Goal: Task Accomplishment & Management: Use online tool/utility

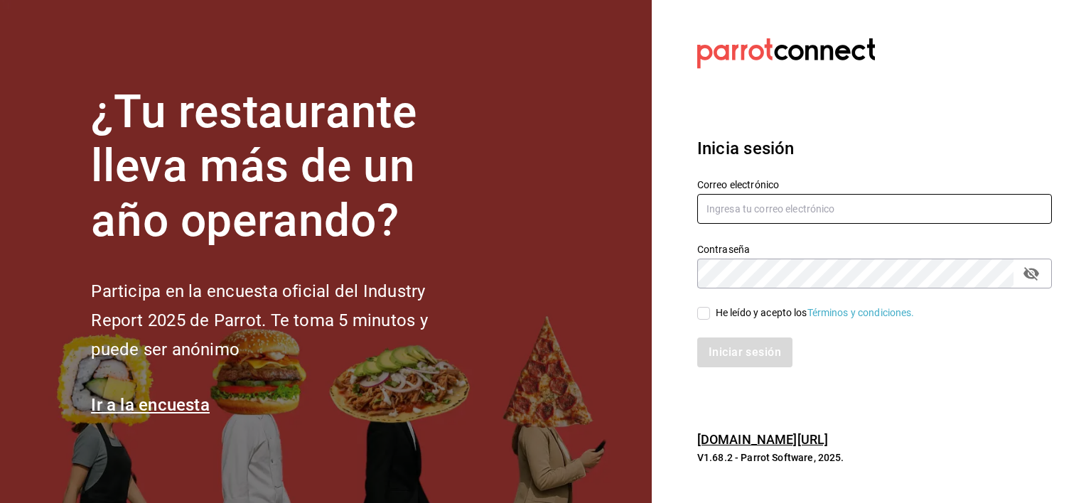
type input "[EMAIL_ADDRESS][DOMAIN_NAME]"
click at [705, 312] on input "He leído y acepto los Términos y condiciones." at bounding box center [703, 313] width 13 height 13
checkbox input "true"
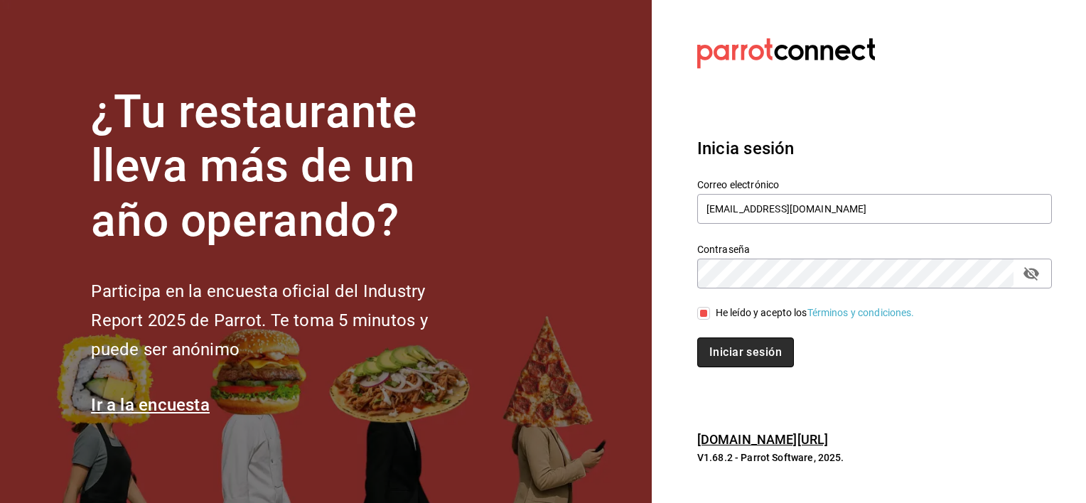
click at [728, 349] on button "Iniciar sesión" at bounding box center [745, 353] width 97 height 30
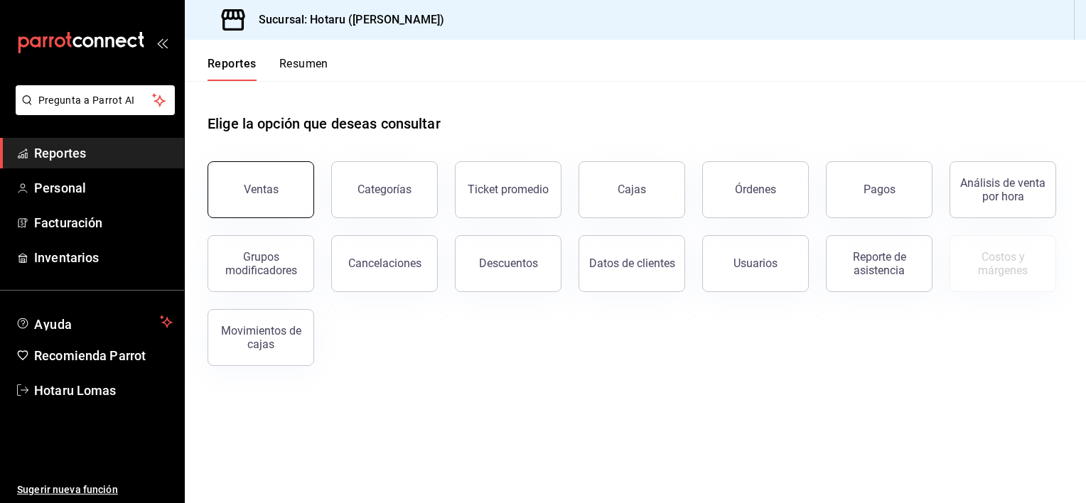
click at [250, 185] on div "Ventas" at bounding box center [261, 190] width 35 height 14
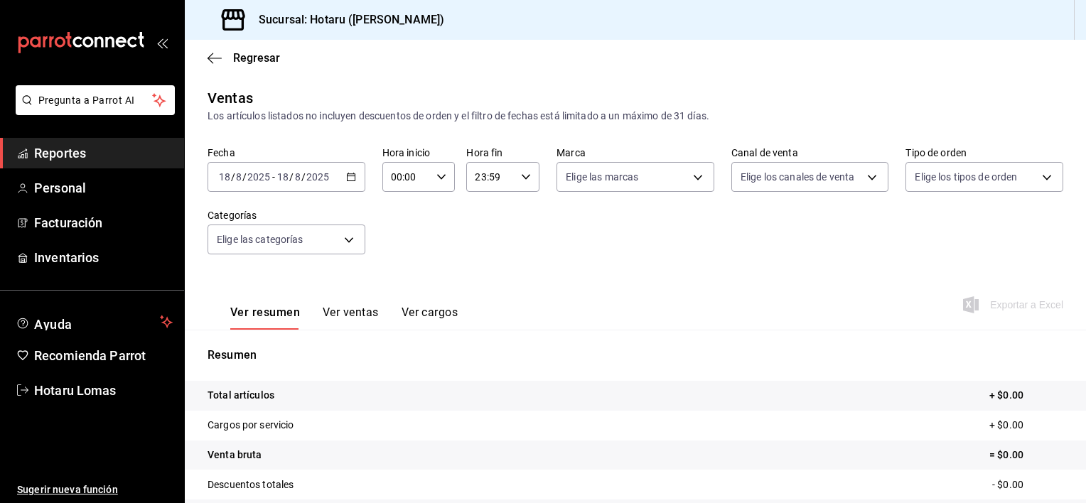
click at [352, 172] on icon "button" at bounding box center [351, 177] width 10 height 10
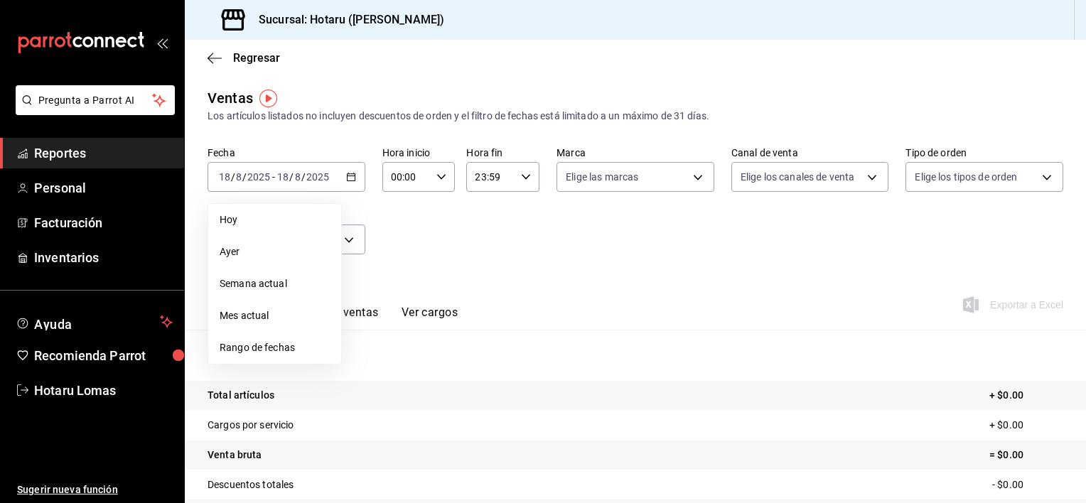
click at [247, 347] on span "Rango de fechas" at bounding box center [275, 347] width 110 height 15
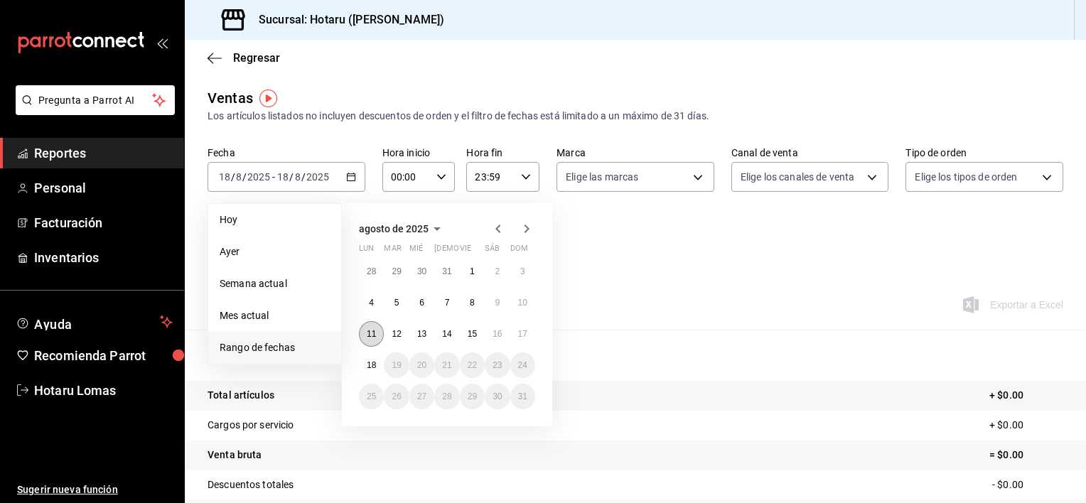
click at [367, 330] on abbr "11" at bounding box center [371, 334] width 9 height 10
drag, startPoint x: 367, startPoint y: 330, endPoint x: 516, endPoint y: 330, distance: 148.5
click at [516, 330] on div "28 29 30 31 1 2 3 4 5 6 7 8 9 10 11 12 13 14 15 16 17 18 19 20 21 22 23 24 25 2…" at bounding box center [447, 334] width 176 height 151
click at [516, 330] on button "17" at bounding box center [522, 334] width 25 height 26
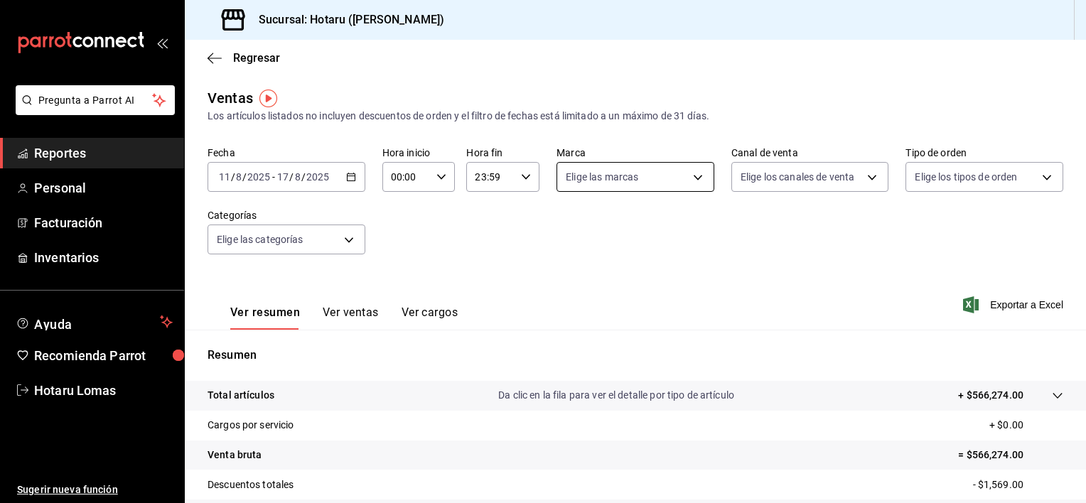
click at [692, 171] on body "Pregunta a Parrot AI Reportes Personal Facturación Inventarios Ayuda Recomienda…" at bounding box center [543, 251] width 1086 height 503
click at [573, 230] on input "checkbox" at bounding box center [567, 232] width 13 height 13
checkbox input "true"
type input "3e56ebbd-5443-43e7-93f2-907a73195741"
checkbox input "true"
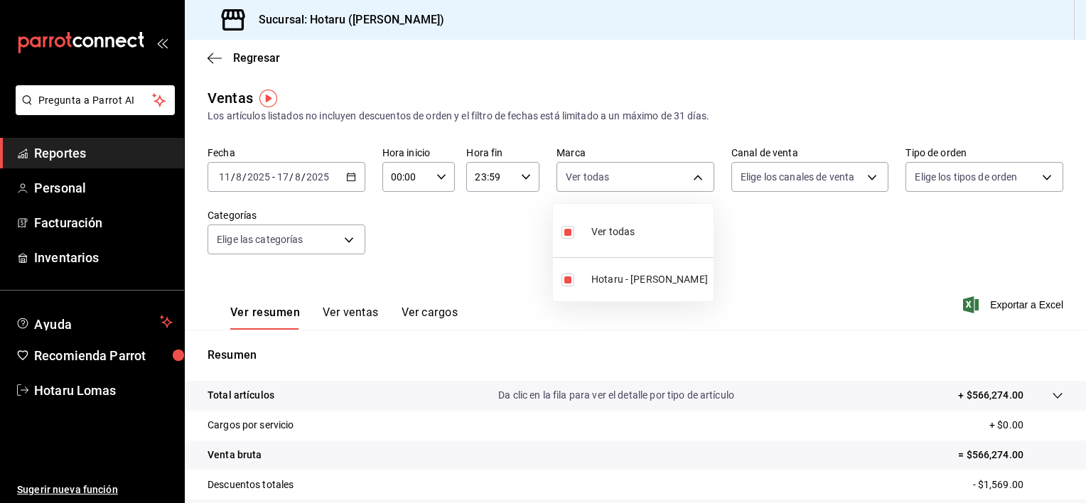
click at [858, 176] on div at bounding box center [543, 251] width 1086 height 503
click at [859, 175] on body "Pregunta a Parrot AI Reportes Personal Facturación Inventarios Ayuda Recomienda…" at bounding box center [543, 251] width 1086 height 503
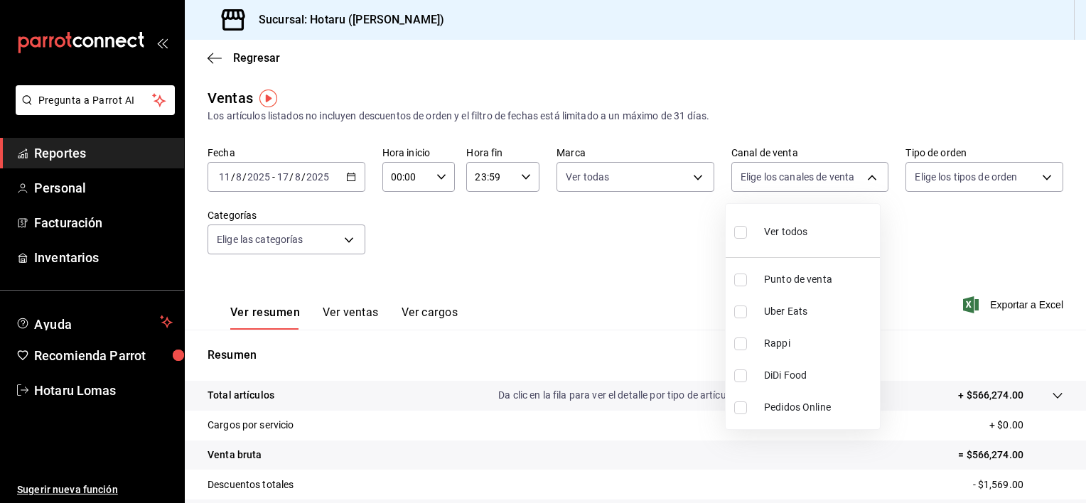
click at [741, 236] on input "checkbox" at bounding box center [740, 232] width 13 height 13
checkbox input "true"
type input "PARROT,UBER_EATS,RAPPI,DIDI_FOOD,ONLINE"
checkbox input "true"
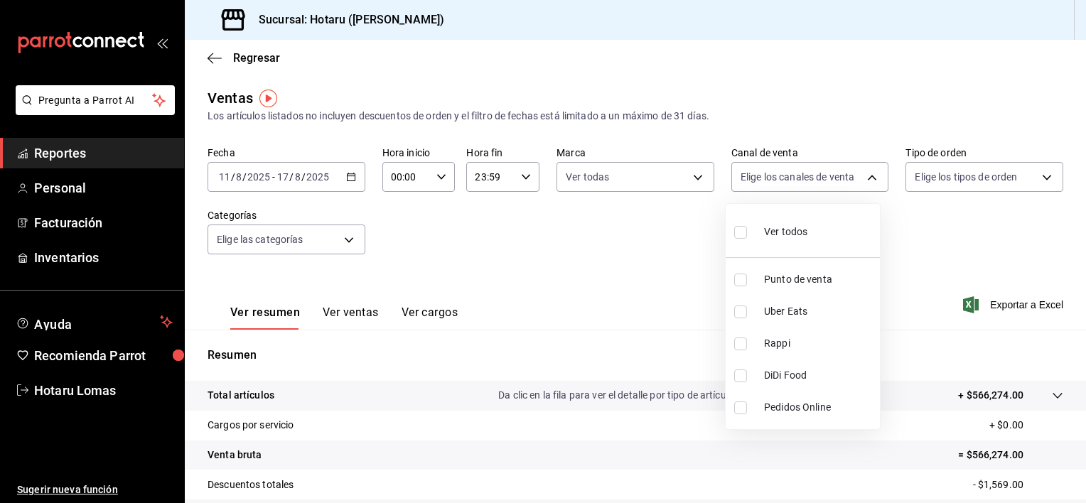
checkbox input "true"
click at [1031, 173] on div at bounding box center [543, 251] width 1086 height 503
click at [1031, 173] on body "Pregunta a Parrot AI Reportes Personal Facturación Inventarios Ayuda Recomienda…" at bounding box center [543, 251] width 1086 height 503
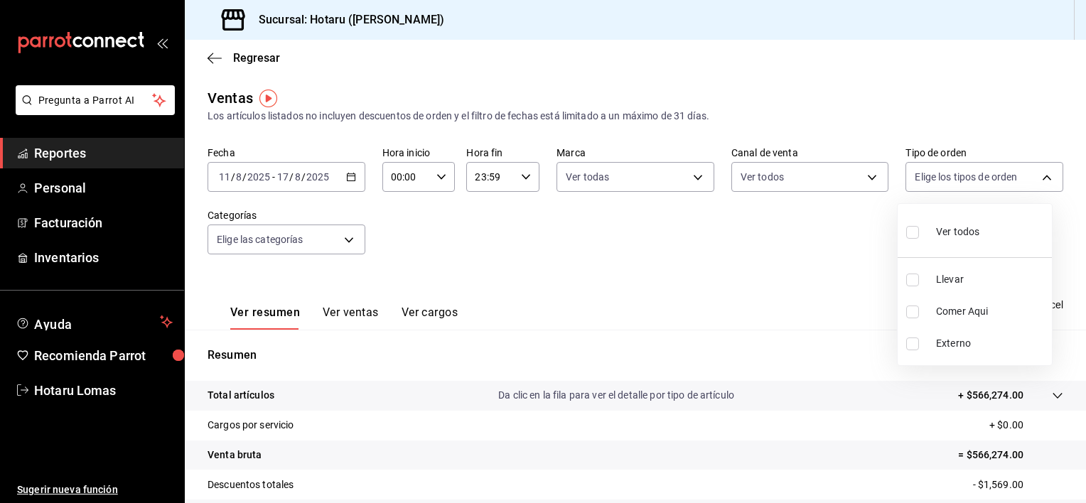
click at [908, 230] on input "checkbox" at bounding box center [912, 232] width 13 height 13
checkbox input "true"
type input "899a4b0f-9bfe-4524-9241-6382deeeae59,b42e7cc8-ee80-43b1-a1e6-a021e86c4ad7,EXTER…"
checkbox input "true"
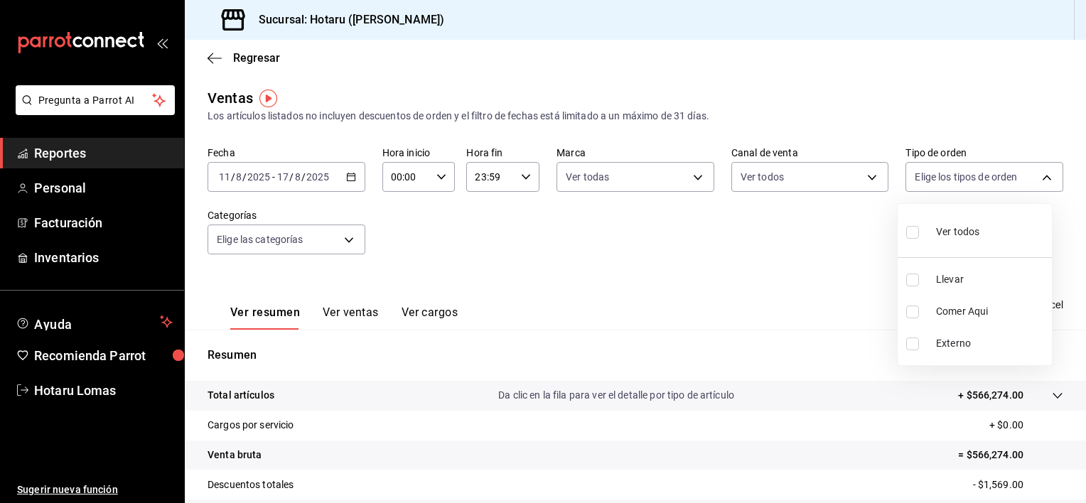
checkbox input "true"
click at [347, 235] on div at bounding box center [543, 251] width 1086 height 503
click at [347, 235] on body "Pregunta a Parrot AI Reportes Personal Facturación Inventarios Ayuda Recomienda…" at bounding box center [543, 251] width 1086 height 503
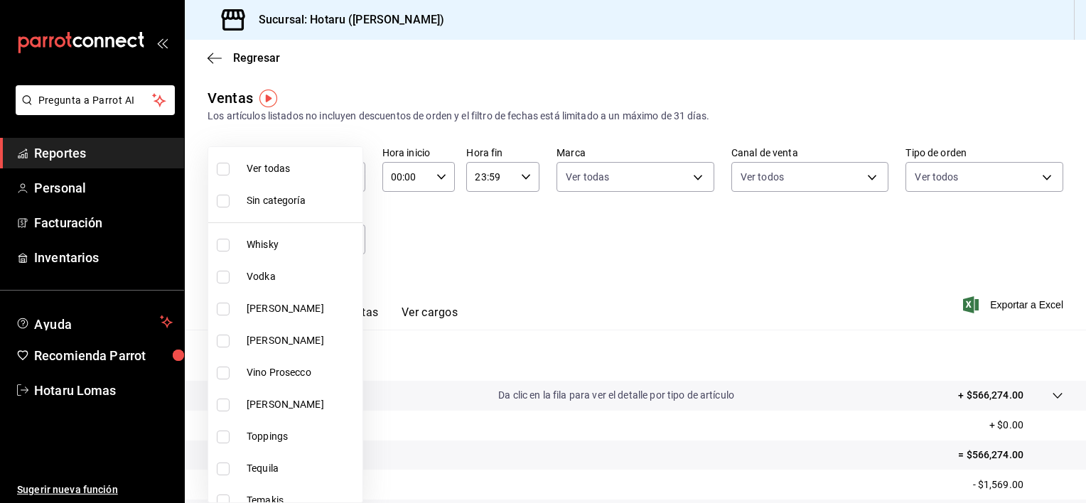
click at [227, 166] on input "checkbox" at bounding box center [223, 169] width 13 height 13
checkbox input "true"
type input "fbab3e25-4d8f-420c-b630-be820f104942,3e583561-a8ae-484f-bffa-23a66a36d1e2,2ac29…"
checkbox input "true"
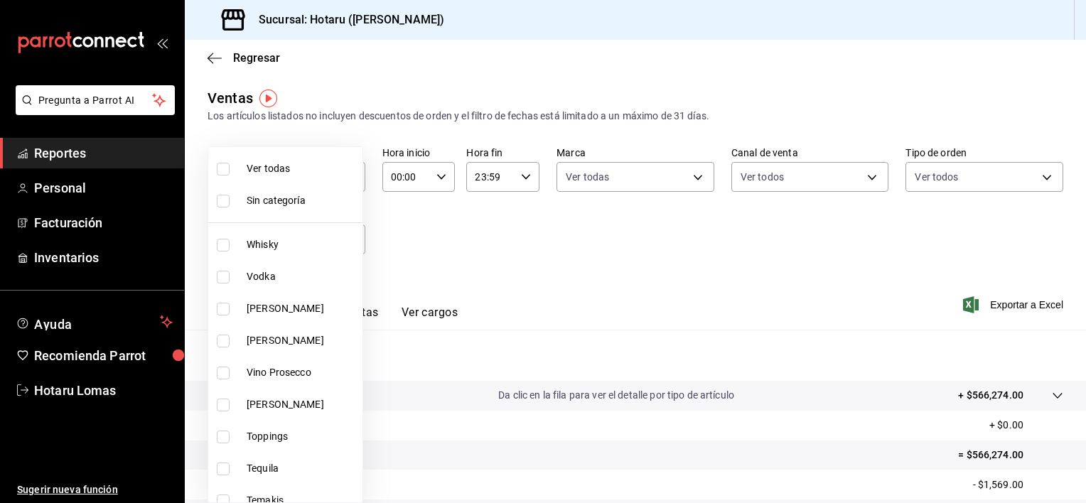
checkbox input "true"
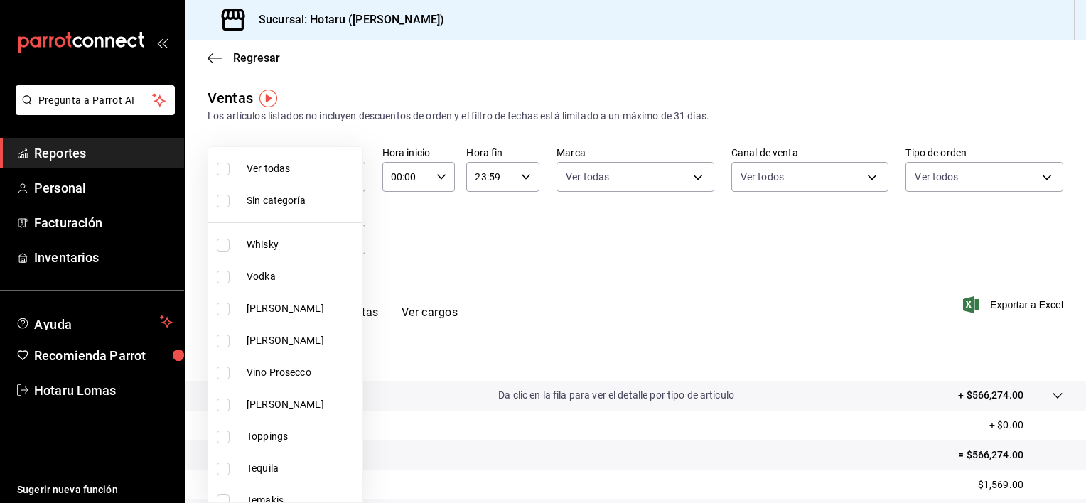
checkbox input "true"
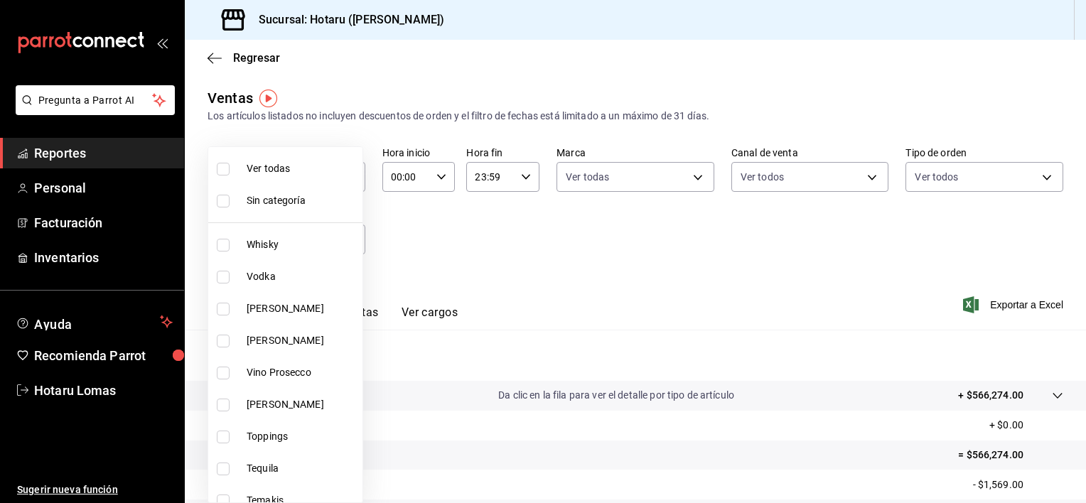
checkbox input "true"
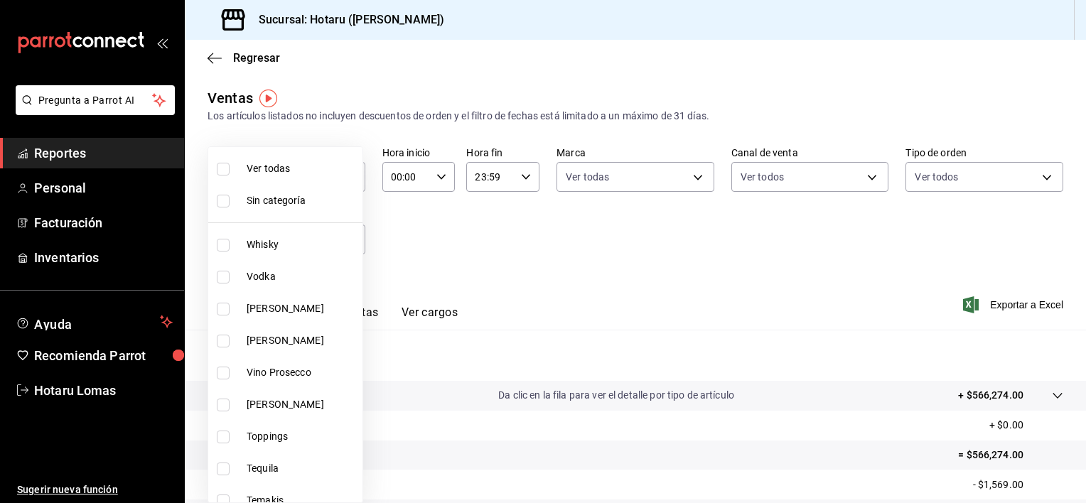
checkbox input "true"
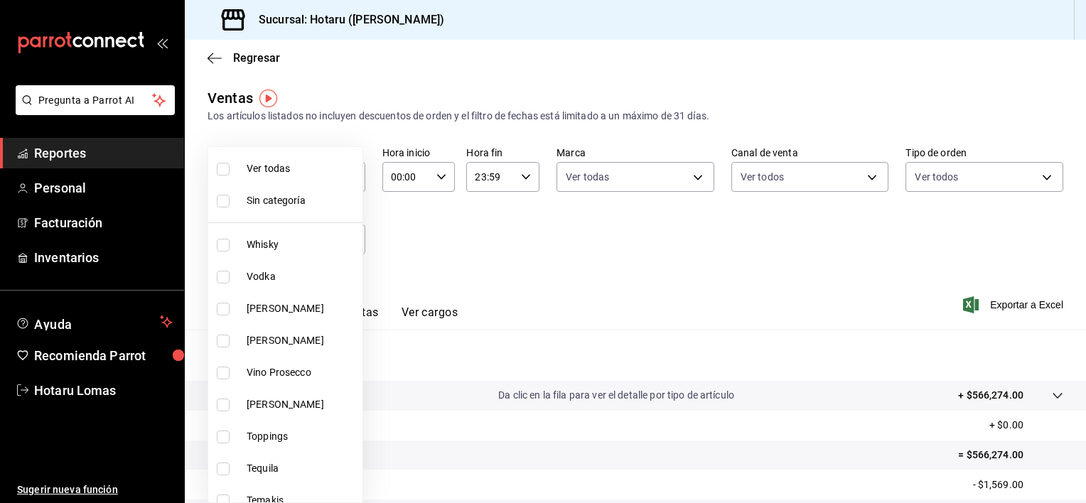
checkbox input "true"
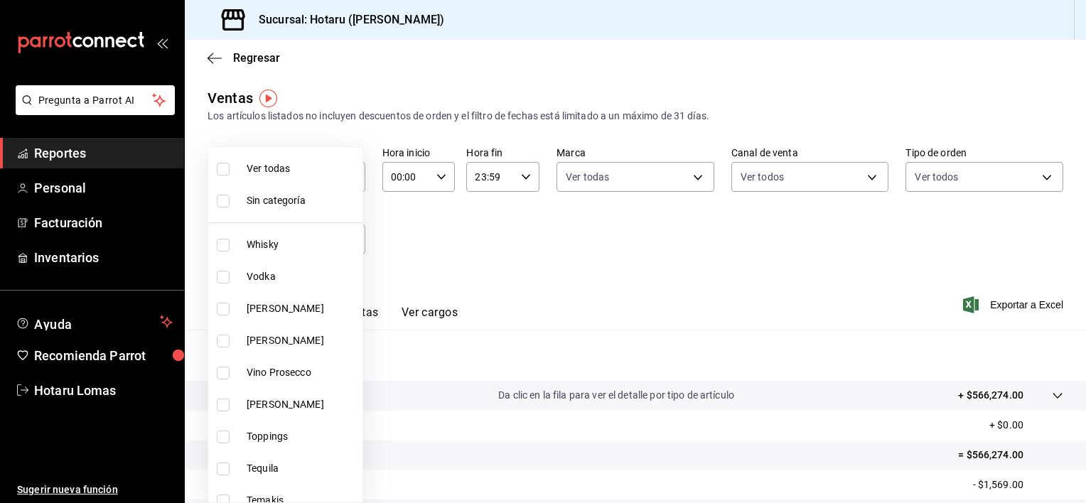
checkbox input "true"
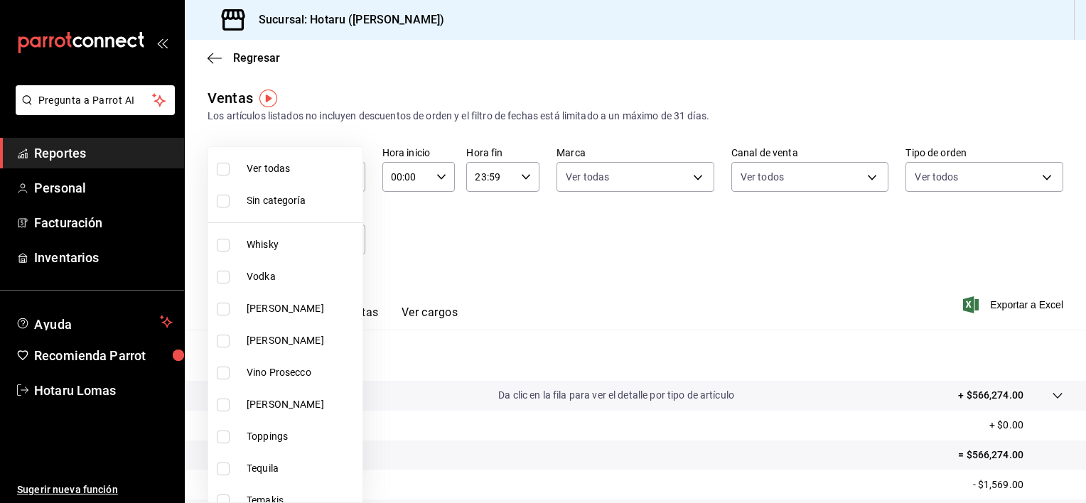
checkbox input "true"
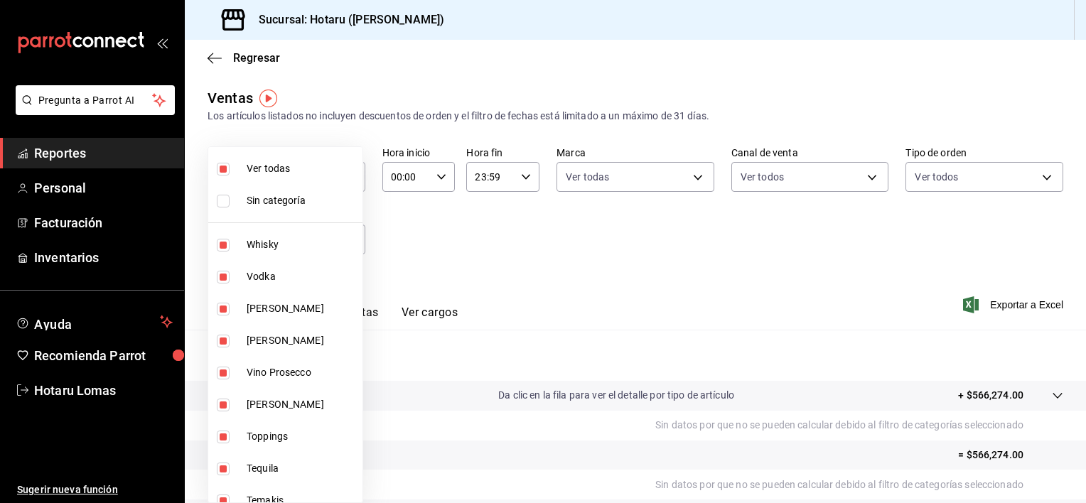
click at [990, 298] on div at bounding box center [543, 251] width 1086 height 503
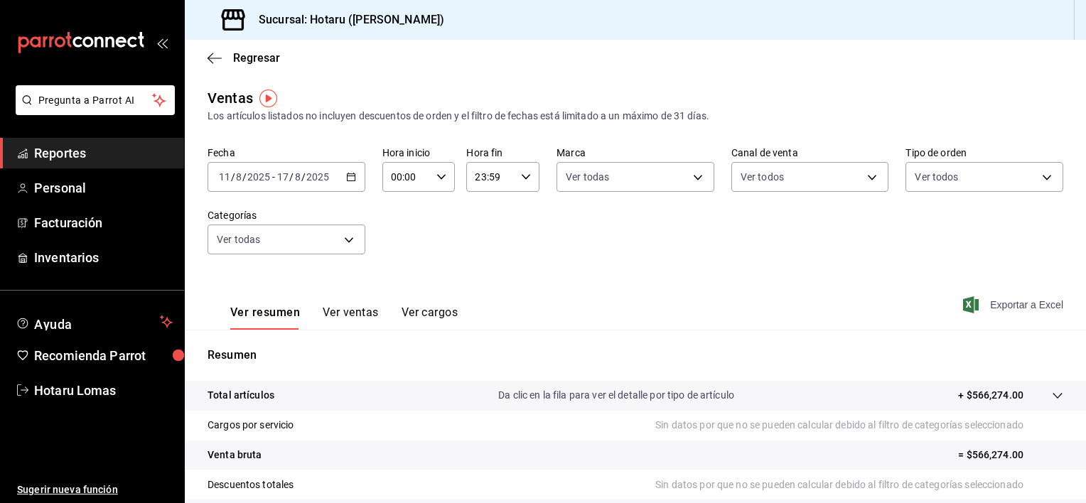
click at [993, 304] on span "Exportar a Excel" at bounding box center [1014, 304] width 97 height 17
